Goal: Information Seeking & Learning: Learn about a topic

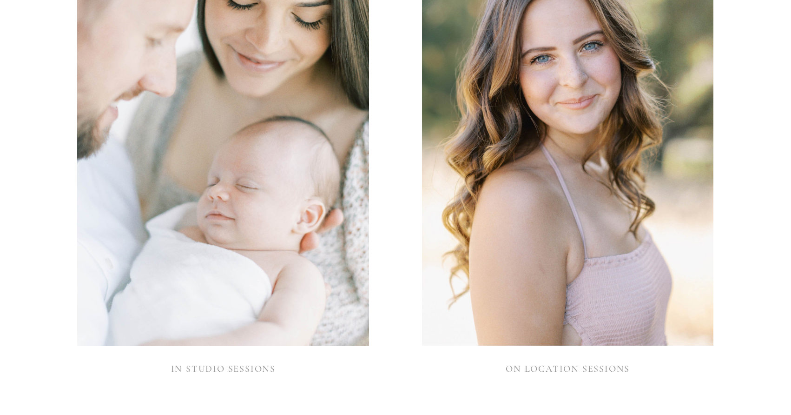
scroll to position [915, 0]
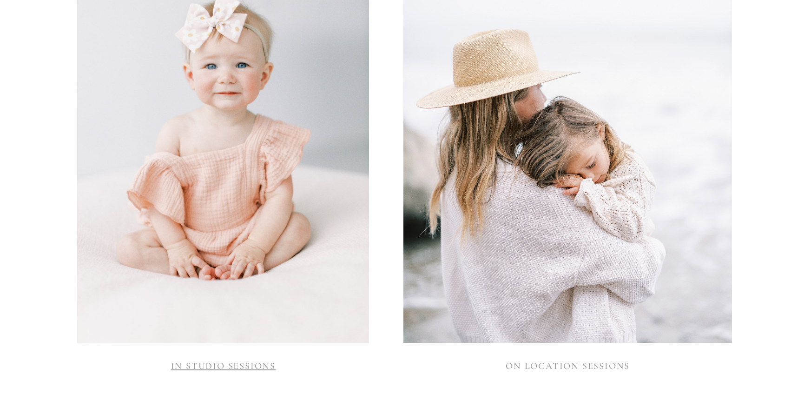
click at [211, 366] on link "IN STUDIO SESSIONS" at bounding box center [223, 365] width 105 height 11
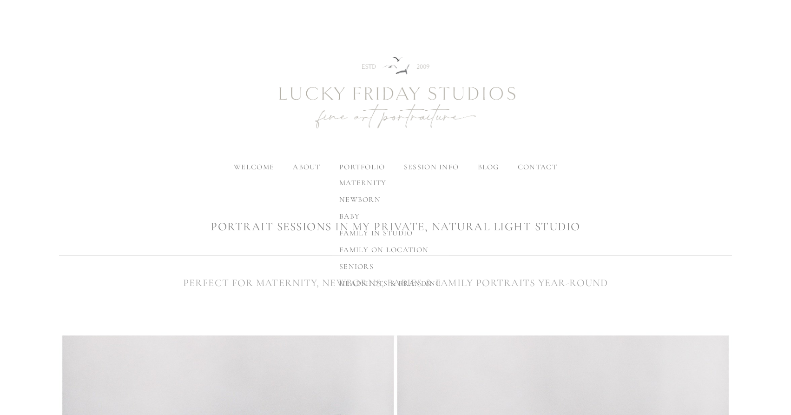
click at [354, 195] on span "newborn" at bounding box center [359, 199] width 41 height 9
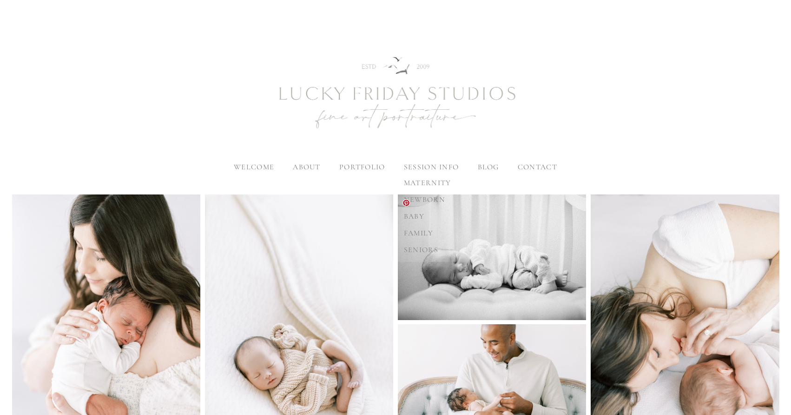
click at [433, 196] on span "newborn" at bounding box center [424, 199] width 41 height 9
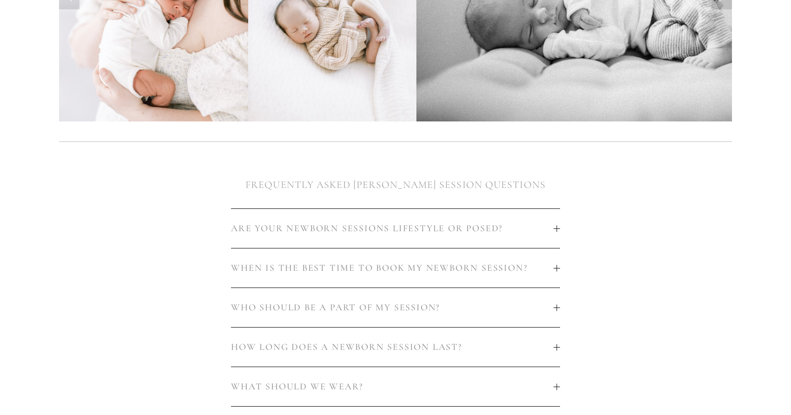
scroll to position [406, 0]
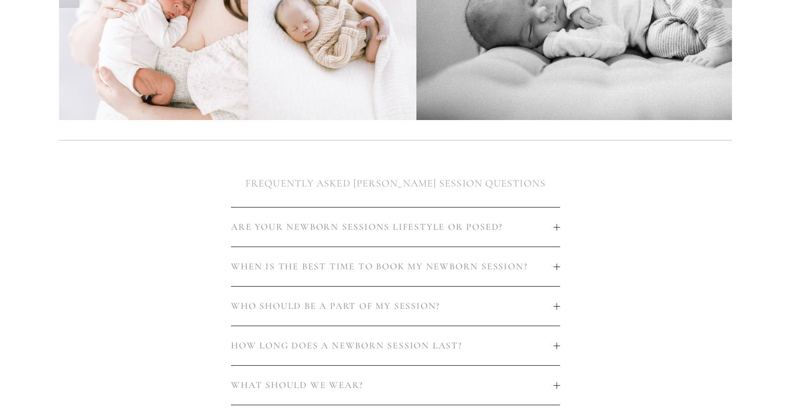
click at [552, 268] on span "WHEN IS THE BEST TIME TO BOOK MY NEWBORN SESSION?" at bounding box center [392, 266] width 322 height 11
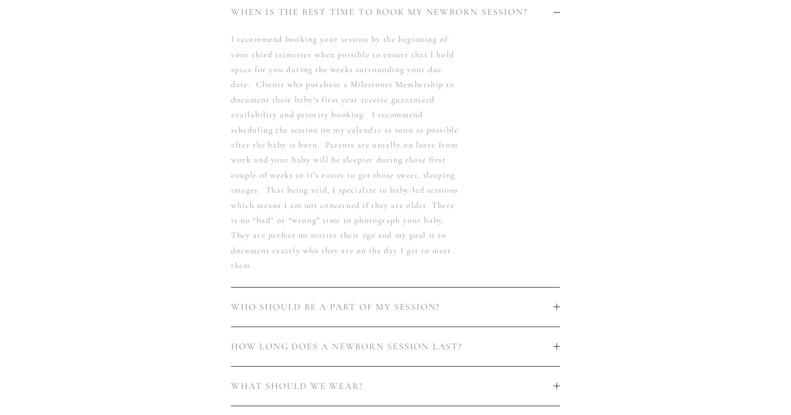
scroll to position [662, 0]
click at [544, 306] on span "WHO SHOULD BE A PART OF MY SESSION?" at bounding box center [392, 305] width 322 height 11
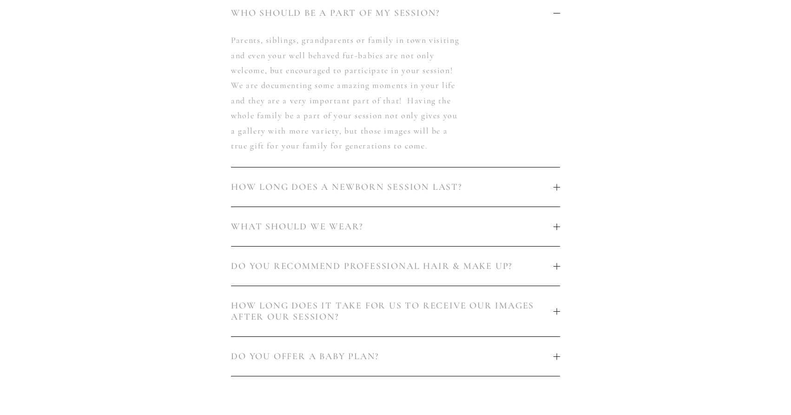
scroll to position [702, 0]
click at [525, 181] on span "HOW LONG DOES A NEWBORN SESSION LAST?" at bounding box center [392, 184] width 322 height 11
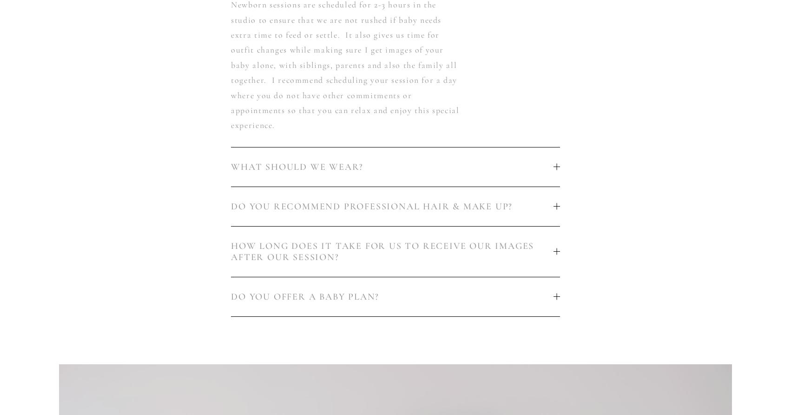
scroll to position [775, 0]
click at [525, 180] on button "WHAT SHOULD WE WEAR?" at bounding box center [395, 166] width 329 height 39
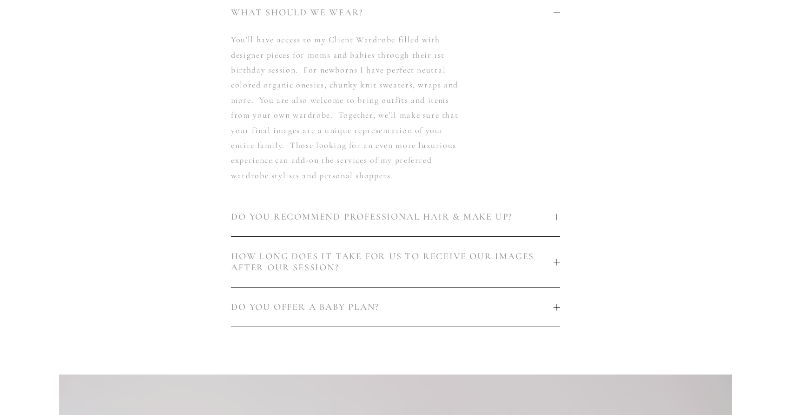
scroll to position [780, 0]
click at [540, 206] on button "DO YOU RECOMMEND PROFESSIONAL HAIR & MAKE UP?" at bounding box center [395, 215] width 329 height 39
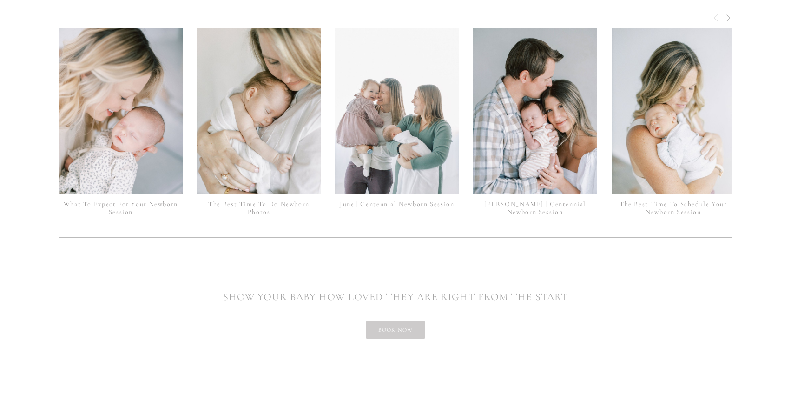
scroll to position [2320, 0]
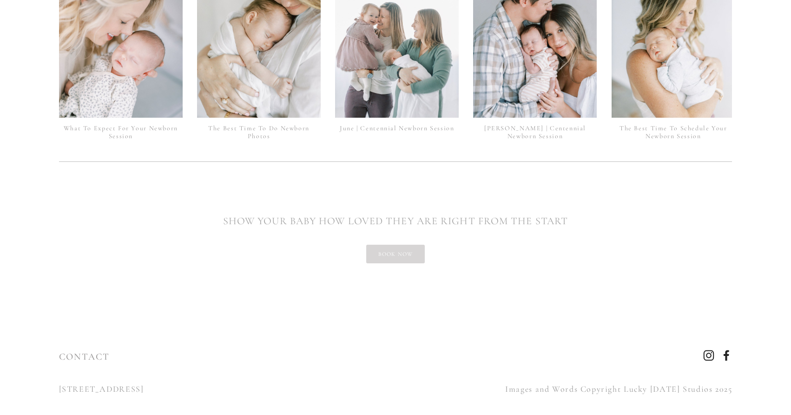
click at [371, 245] on link "book now" at bounding box center [395, 254] width 59 height 19
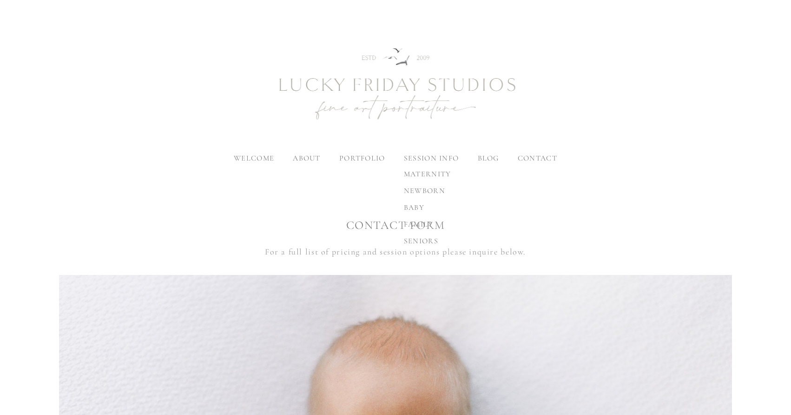
scroll to position [10, 0]
click at [305, 170] on span "meet [PERSON_NAME]" at bounding box center [336, 172] width 87 height 9
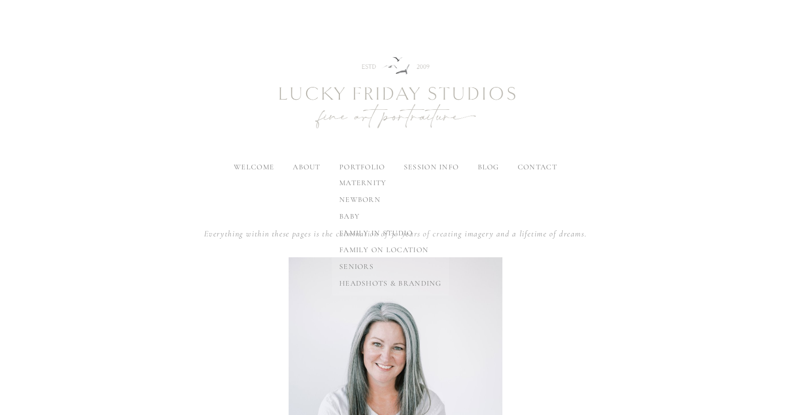
click at [360, 198] on span "newborn" at bounding box center [359, 199] width 41 height 9
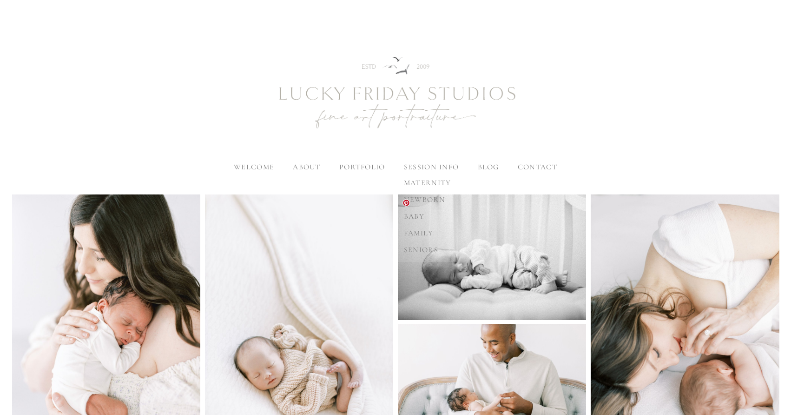
click at [425, 198] on span "newborn" at bounding box center [424, 199] width 41 height 9
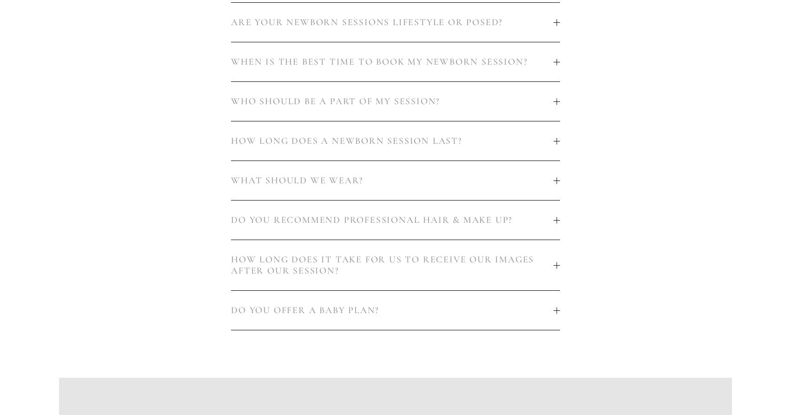
scroll to position [610, 0]
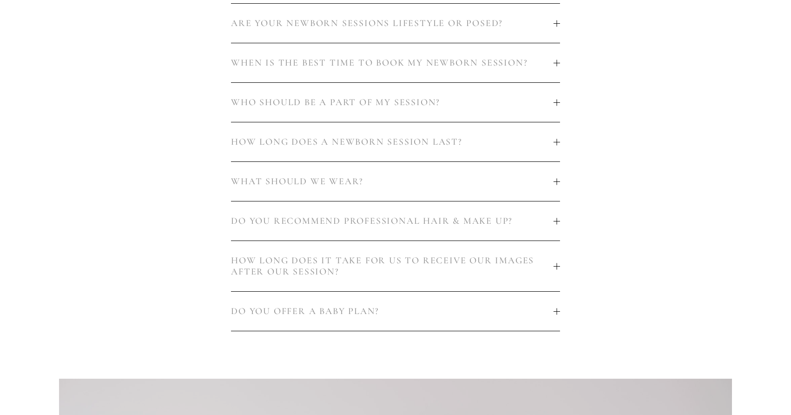
click at [554, 69] on button "WHEN IS THE BEST TIME TO BOOK MY NEWBORN SESSION?" at bounding box center [395, 62] width 329 height 39
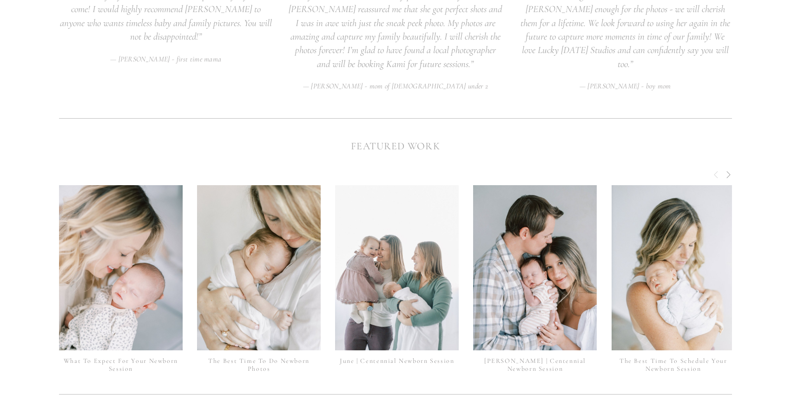
scroll to position [2325, 0]
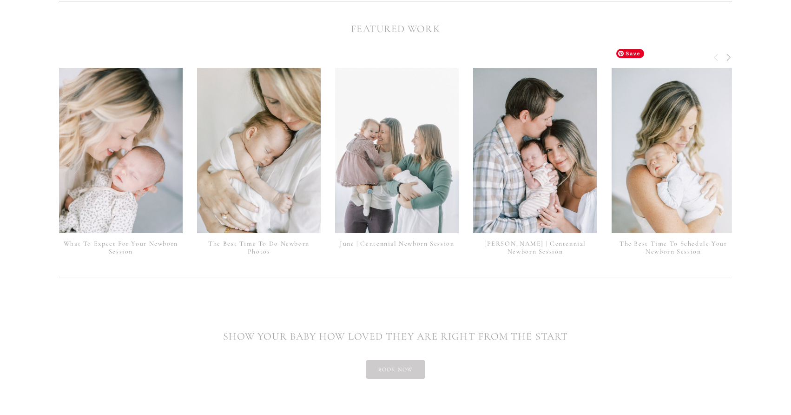
click at [663, 144] on img at bounding box center [674, 151] width 124 height 186
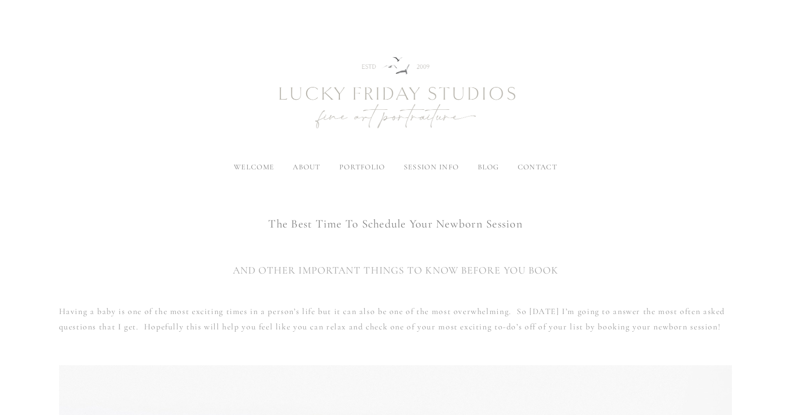
click at [524, 164] on span "contact" at bounding box center [538, 166] width 40 height 9
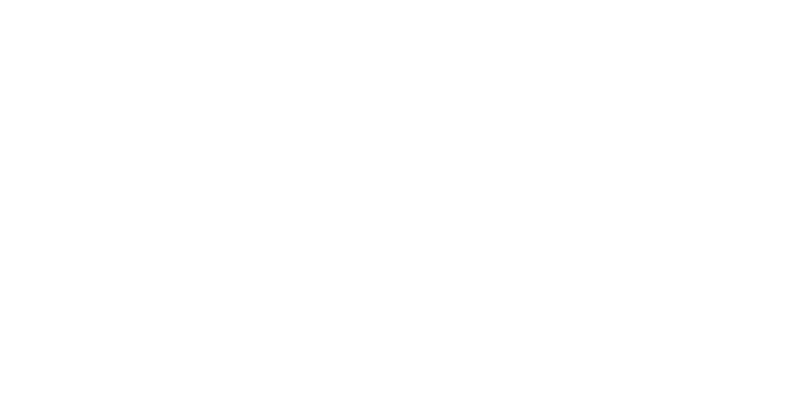
scroll to position [712, 0]
